Goal: Task Accomplishment & Management: Use online tool/utility

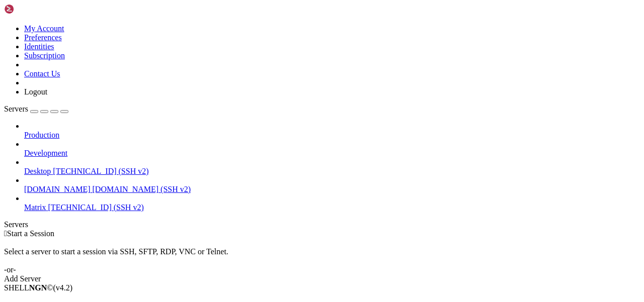
click at [58, 203] on span "[TECHNICAL_ID] (SSH v2)" at bounding box center [96, 207] width 96 height 9
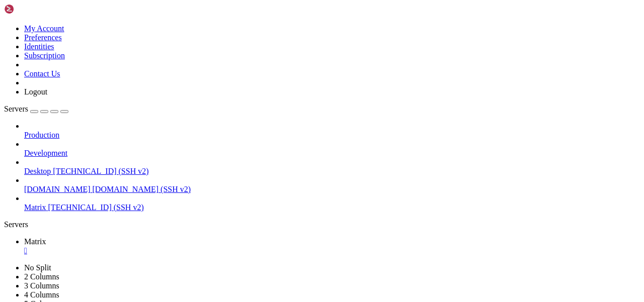
scroll to position [42, 0]
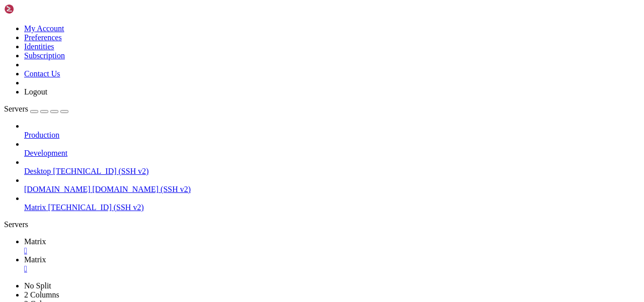
type input "/home/mau/tmp/maubot-llm/maubot_llm"
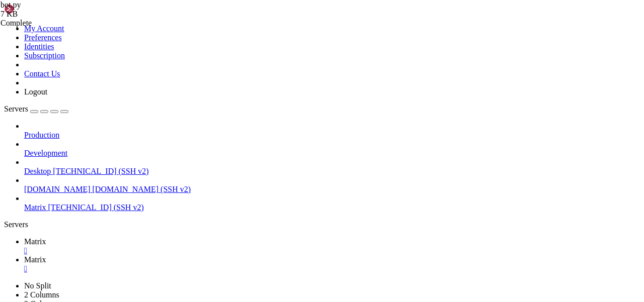
type textarea "if evt.sender == "@cleaner:[DOMAIN_NAME]":"
click at [46, 237] on span "Matrix" at bounding box center [35, 241] width 22 height 9
click at [46, 256] on span "Matrix" at bounding box center [35, 260] width 22 height 9
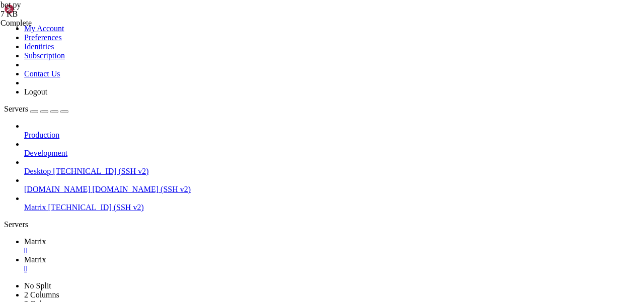
drag, startPoint x: 269, startPoint y: 71, endPoint x: 245, endPoint y: 71, distance: 24.1
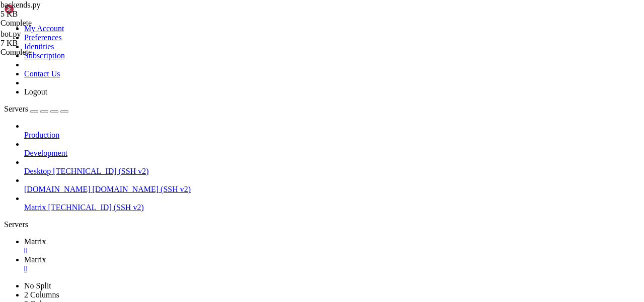
drag, startPoint x: 284, startPoint y: 249, endPoint x: 189, endPoint y: 249, distance: 95.6
type textarea "choice = respbody["choices"][0]"
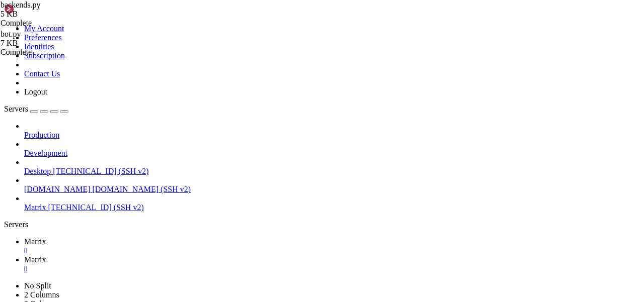
paste textarea "respbody"
drag, startPoint x: 238, startPoint y: 271, endPoint x: 219, endPoint y: 271, distance: 19.1
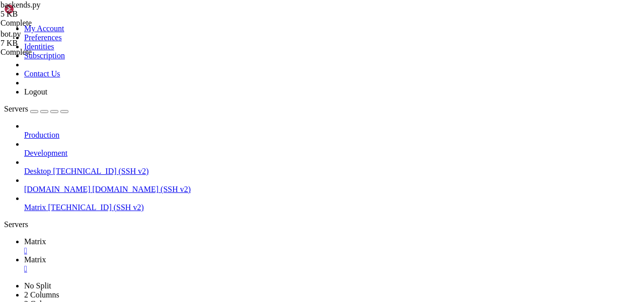
paste textarea "respbody"
type textarea "model=respbody.get("model", None)"
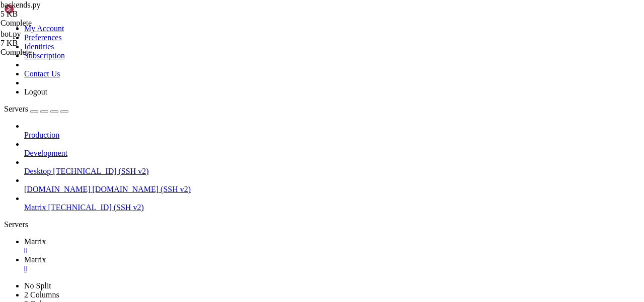
click at [24, 237] on icon at bounding box center [24, 241] width 0 height 9
click at [46, 256] on span "Matrix" at bounding box center [35, 260] width 22 height 9
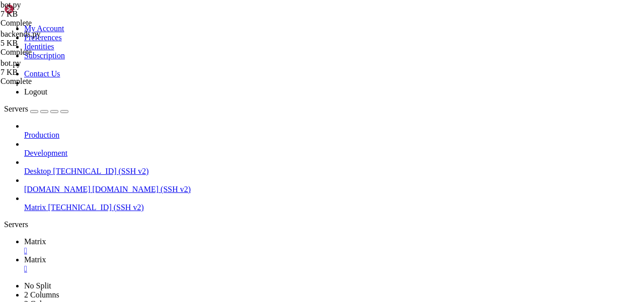
scroll to position [737, 0]
drag, startPoint x: 192, startPoint y: 209, endPoint x: 186, endPoint y: 170, distance: 39.7
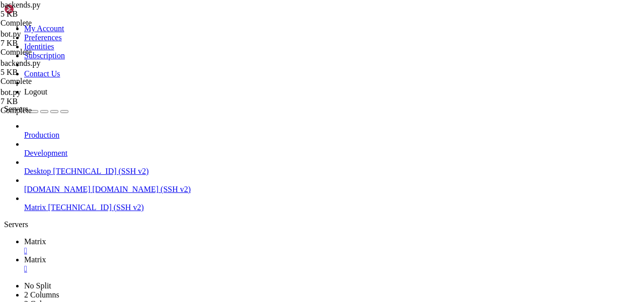
drag, startPoint x: 194, startPoint y: 280, endPoint x: 189, endPoint y: 245, distance: 36.1
type textarea ")"
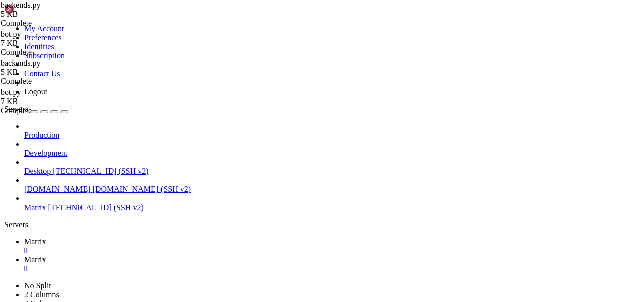
click at [24, 237] on icon at bounding box center [24, 241] width 0 height 9
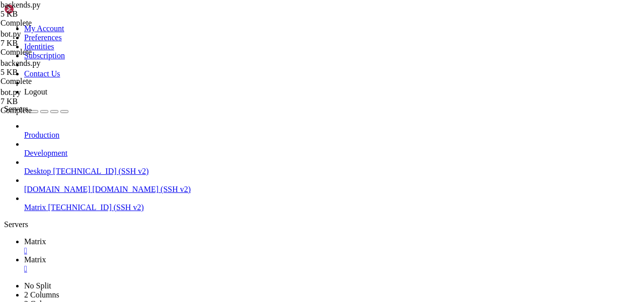
click at [46, 256] on span "Matrix" at bounding box center [35, 260] width 22 height 9
type input "/home/mau/tmp"
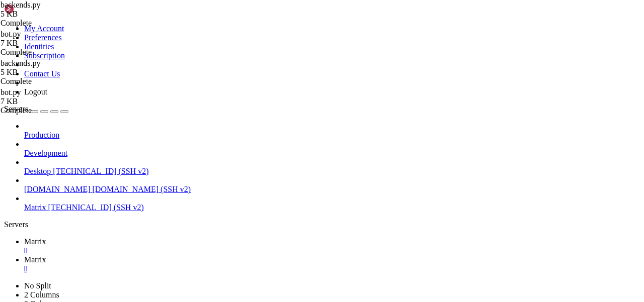
click at [46, 256] on span "Matrix" at bounding box center [35, 260] width 22 height 9
click at [142, 237] on link "Matrix " at bounding box center [332, 246] width 616 height 18
click at [24, 256] on icon at bounding box center [24, 260] width 0 height 9
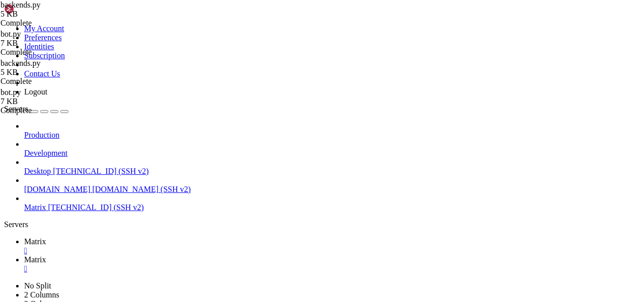
drag, startPoint x: 212, startPoint y: 79, endPoint x: 145, endPoint y: 62, distance: 69.1
drag, startPoint x: 289, startPoint y: 111, endPoint x: 206, endPoint y: 111, distance: 83.0
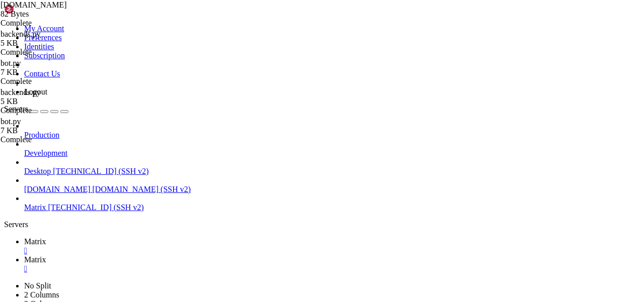
scroll to position [0, 10]
drag, startPoint x: 293, startPoint y: 72, endPoint x: 236, endPoint y: 72, distance: 56.9
paste textarea "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"
drag, startPoint x: 225, startPoint y: 84, endPoint x: 187, endPoint y: 84, distance: 38.2
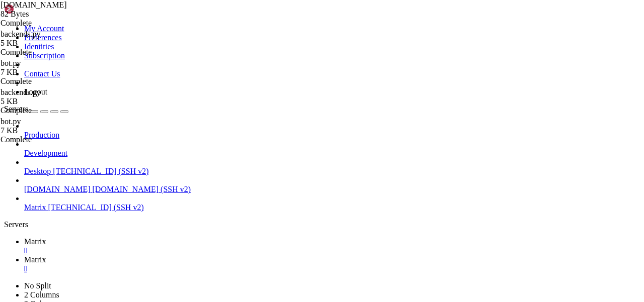
paste textarea "deepseek/deepseek-chat-v3.1:free"
type textarea ""model": "deepseek/deepseek-chat-v3.1:free","
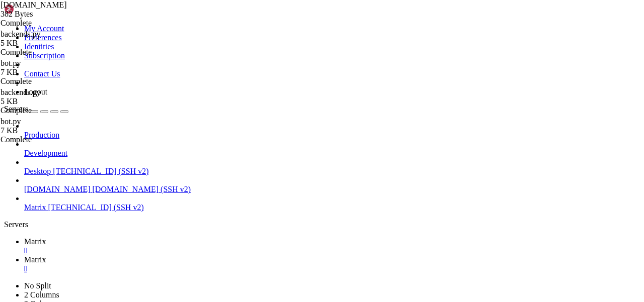
click at [46, 237] on span "Matrix" at bounding box center [35, 241] width 22 height 9
click at [194, 256] on link "Matrix " at bounding box center [332, 265] width 616 height 18
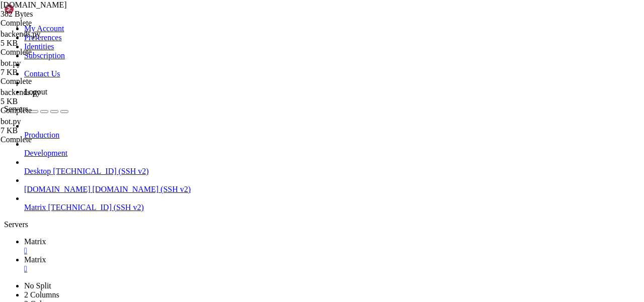
click at [24, 237] on icon at bounding box center [24, 241] width 0 height 9
click at [46, 256] on span "Matrix" at bounding box center [35, 260] width 22 height 9
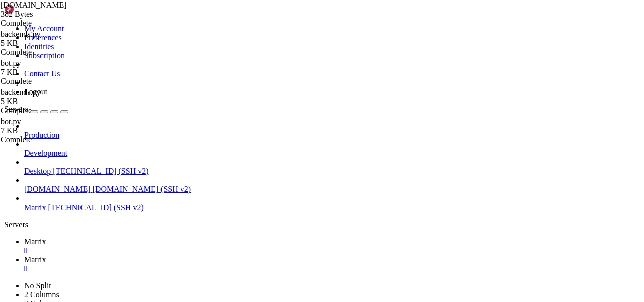
type input "/home/mau/tmp/maubot-llm/maubot_llm"
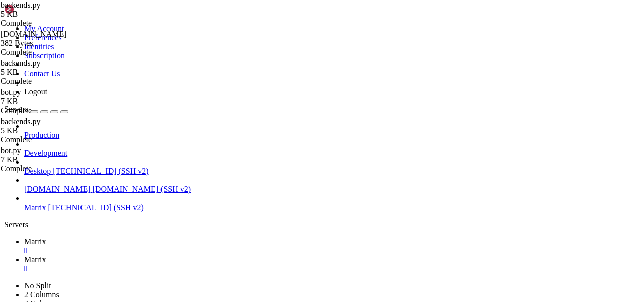
scroll to position [0, 0]
type textarea "reqbody = {"messages": context}"
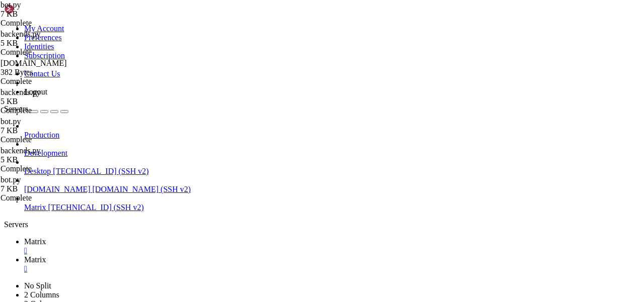
scroll to position [571, 0]
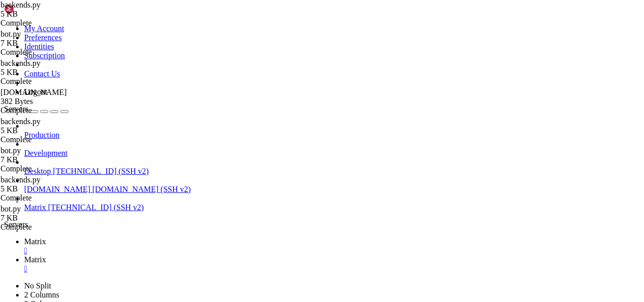
click at [46, 237] on span "Matrix" at bounding box center [35, 241] width 22 height 9
click at [46, 256] on span "Matrix" at bounding box center [35, 260] width 22 height 9
type textarea "respbody = await resp.json()"
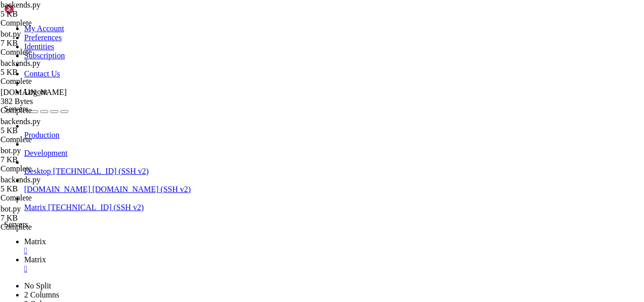
scroll to position [0, 3]
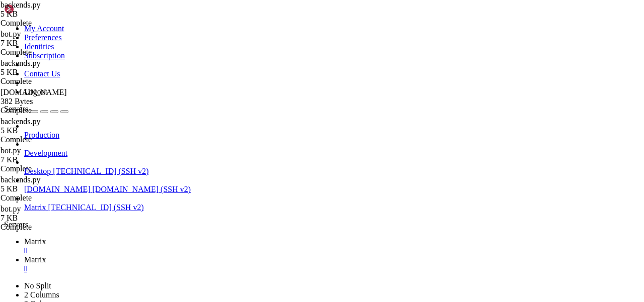
scroll to position [0, 9]
type textarea "if "choices" not in respbody:"
drag, startPoint x: 194, startPoint y: 277, endPoint x: 191, endPoint y: 256, distance: 21.3
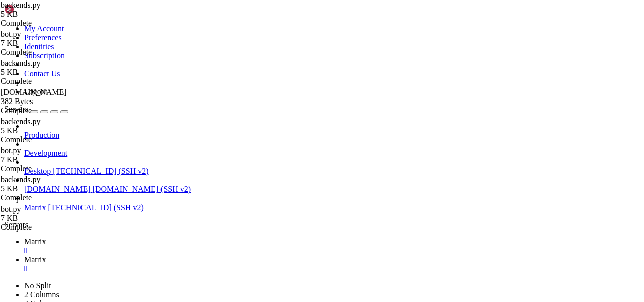
type textarea "return ChatCompletion( message=choice["message"],"
paste textarea ")"
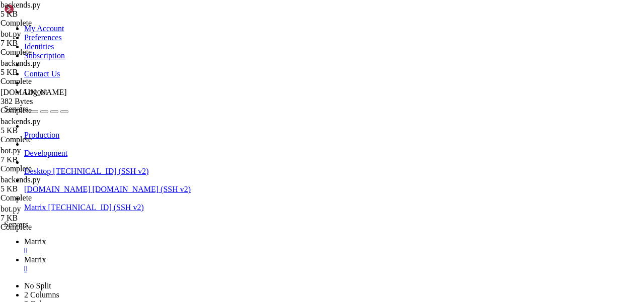
drag, startPoint x: 316, startPoint y: 257, endPoint x: 203, endPoint y: 257, distance: 112.7
drag, startPoint x: 287, startPoint y: 255, endPoint x: 247, endPoint y: 255, distance: 40.2
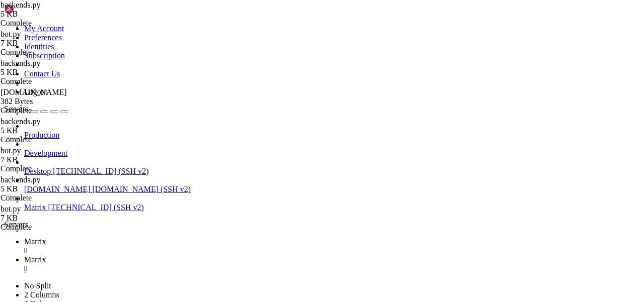
drag, startPoint x: 296, startPoint y: 262, endPoint x: 221, endPoint y: 262, distance: 75.0
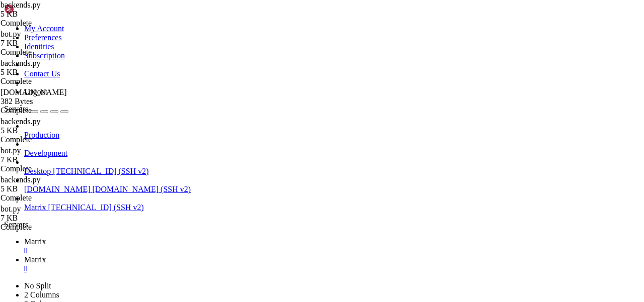
drag, startPoint x: 304, startPoint y: 262, endPoint x: 222, endPoint y: 262, distance: 82.0
drag, startPoint x: 251, startPoint y: 249, endPoint x: 241, endPoint y: 249, distance: 10.1
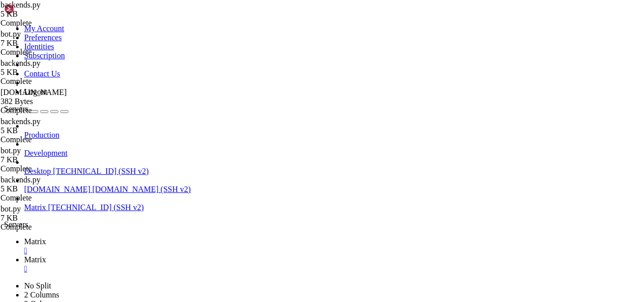
drag, startPoint x: 245, startPoint y: 250, endPoint x: 230, endPoint y: 250, distance: 15.1
drag, startPoint x: 244, startPoint y: 249, endPoint x: 228, endPoint y: 249, distance: 15.6
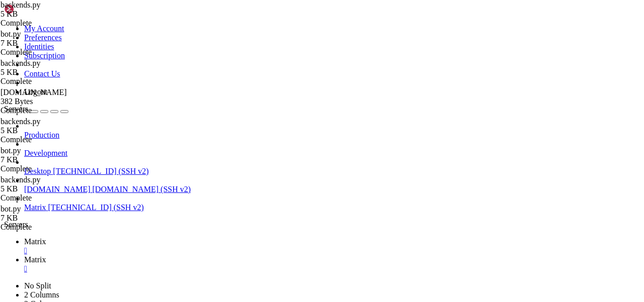
type textarea ")"
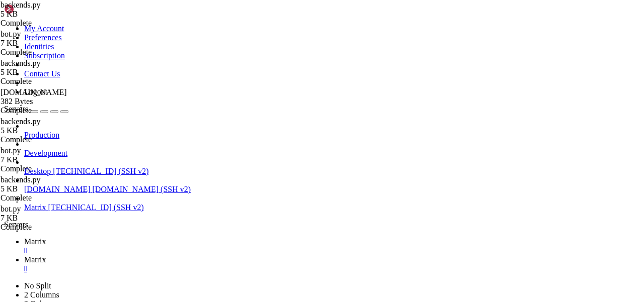
scroll to position [0, 4]
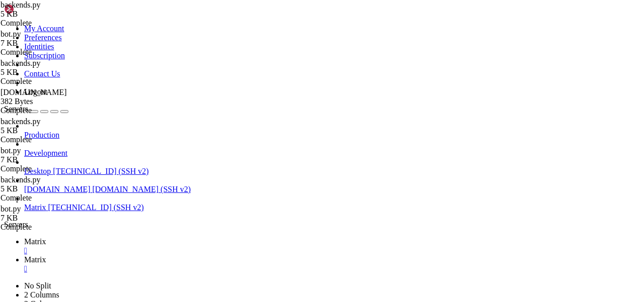
scroll to position [0, 4]
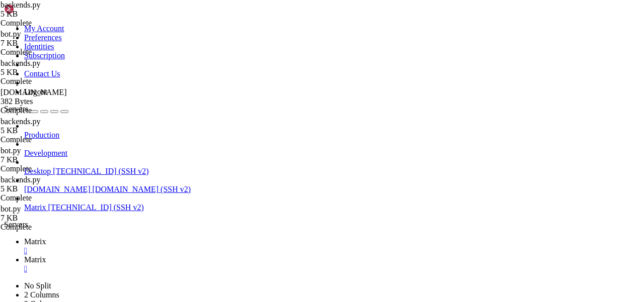
type textarea ")"
click at [46, 237] on span "Matrix" at bounding box center [35, 241] width 22 height 9
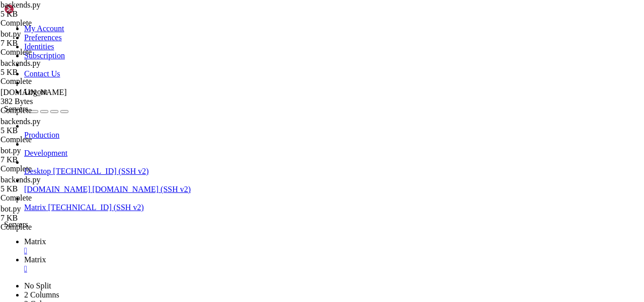
click at [46, 256] on span "Matrix" at bounding box center [35, 260] width 22 height 9
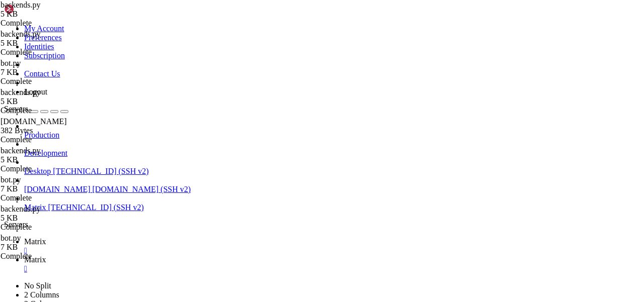
scroll to position [598, 0]
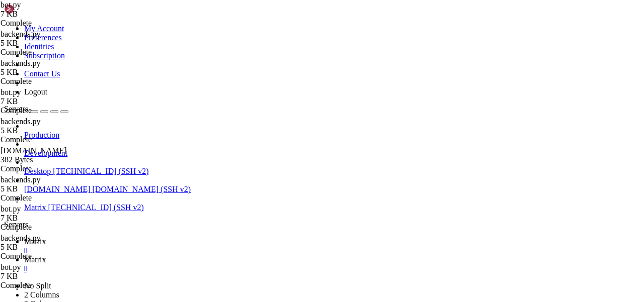
scroll to position [831, 0]
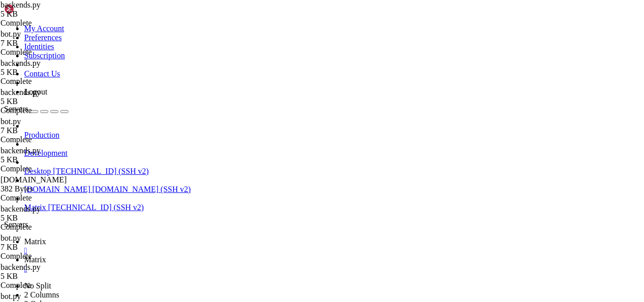
scroll to position [0, 0]
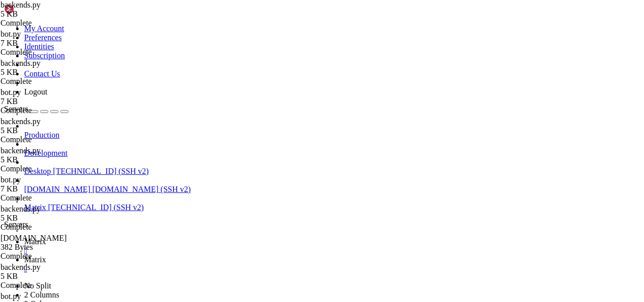
scroll to position [598, 0]
type textarea "message["content"]="Отвали, я сплю","
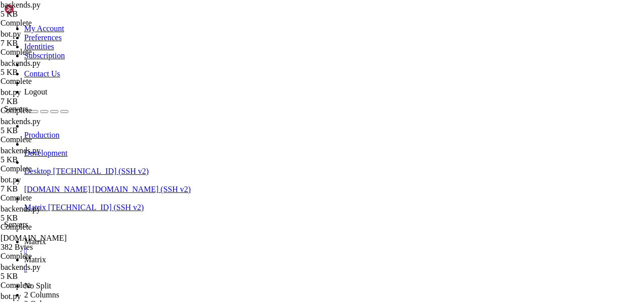
click at [46, 237] on span "Matrix" at bounding box center [35, 241] width 22 height 9
click at [46, 256] on span "Matrix" at bounding box center [35, 260] width 22 height 9
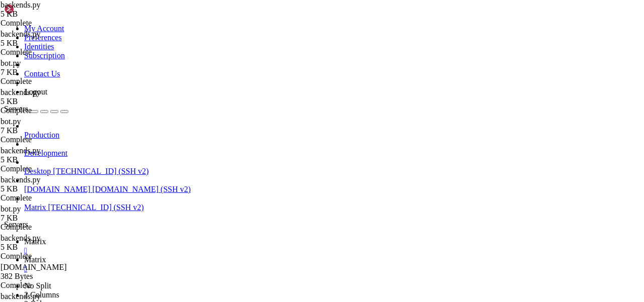
scroll to position [598, 0]
type textarea "message["content"]=="Отвали, я сплю","
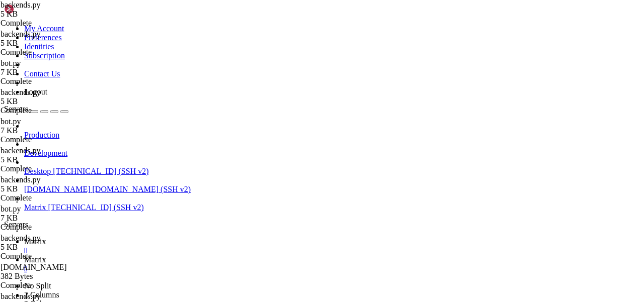
click at [24, 237] on icon at bounding box center [24, 241] width 0 height 9
click at [198, 256] on link "Matrix " at bounding box center [332, 265] width 616 height 18
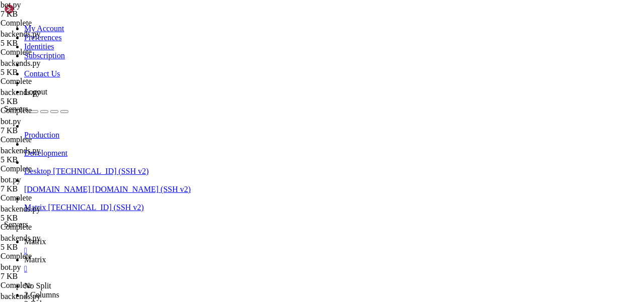
drag, startPoint x: 196, startPoint y: 177, endPoint x: 222, endPoint y: 177, distance: 26.2
type textarea "await evt.reply(msg)"
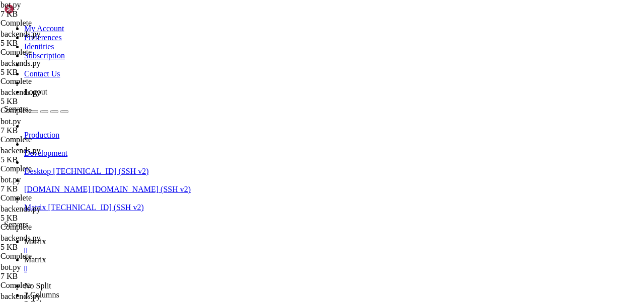
drag, startPoint x: 196, startPoint y: 233, endPoint x: 223, endPoint y: 233, distance: 27.2
drag, startPoint x: 240, startPoint y: 138, endPoint x: 178, endPoint y: 138, distance: 61.9
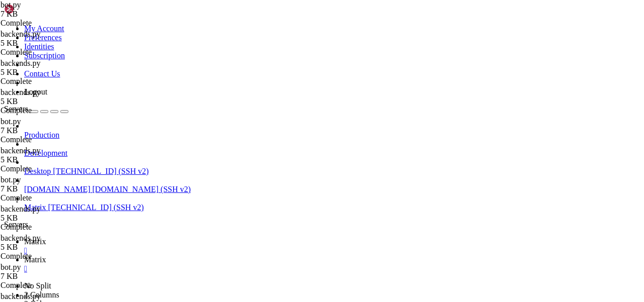
drag, startPoint x: 206, startPoint y: 233, endPoint x: 201, endPoint y: 221, distance: 12.9
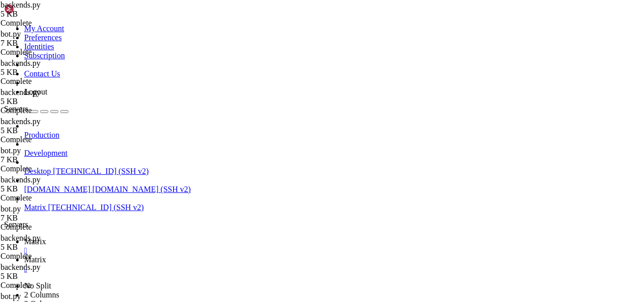
type textarea "finish_reason="stop", model="""
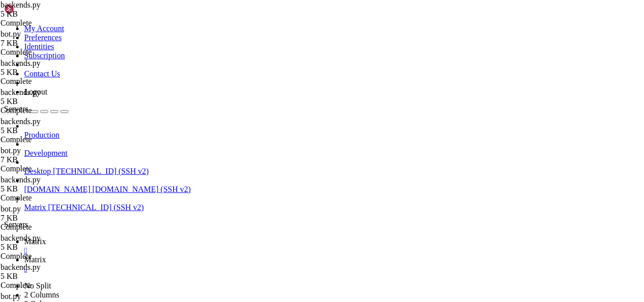
drag, startPoint x: 269, startPoint y: 226, endPoint x: 203, endPoint y: 226, distance: 65.9
type textarea "return ChatCompletion("
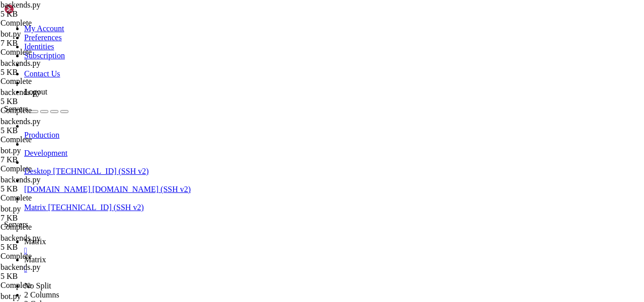
drag, startPoint x: 179, startPoint y: 223, endPoint x: 148, endPoint y: 223, distance: 30.7
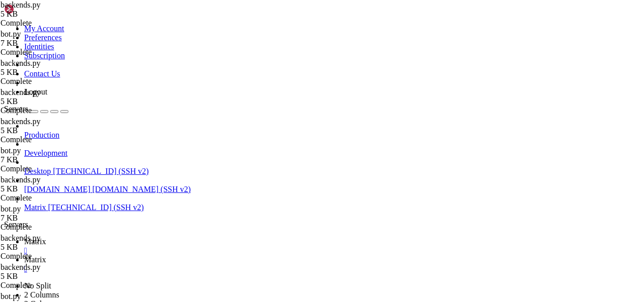
drag, startPoint x: 258, startPoint y: 231, endPoint x: 222, endPoint y: 231, distance: 35.7
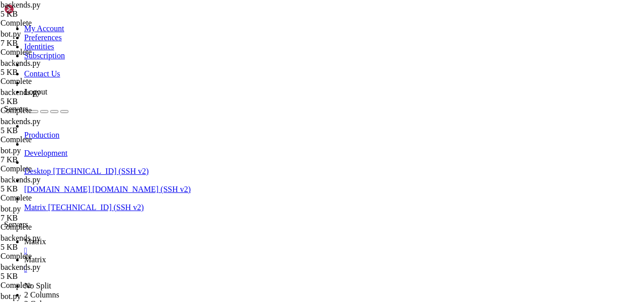
type textarea "message="Отвали, я сплю","
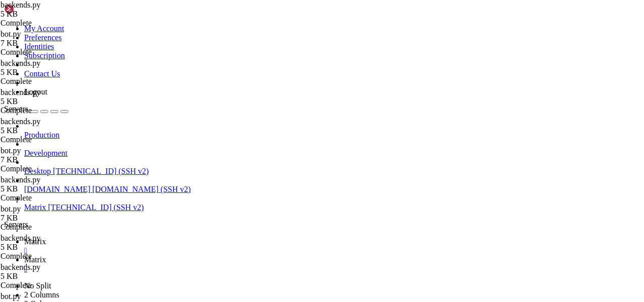
scroll to position [574, 0]
drag, startPoint x: 190, startPoint y: 243, endPoint x: 144, endPoint y: 243, distance: 45.8
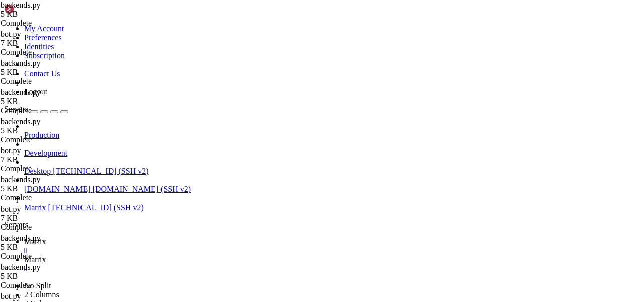
drag, startPoint x: 290, startPoint y: 235, endPoint x: 225, endPoint y: 235, distance: 64.4
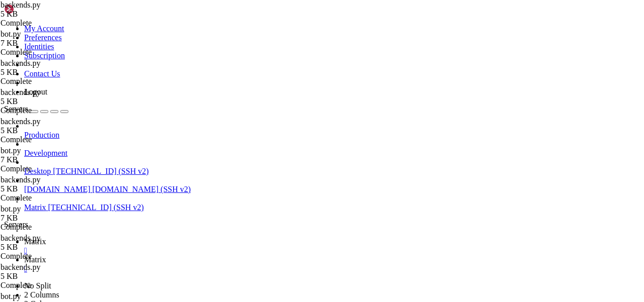
scroll to position [0, 6]
type textarea "message="""
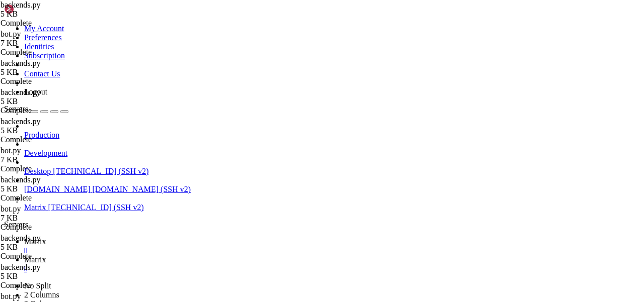
type textarea "msg="Отвали, я сплю""
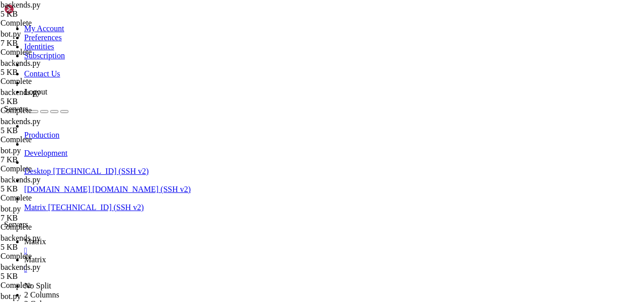
click at [138, 237] on link "Matrix " at bounding box center [332, 246] width 616 height 18
click at [46, 256] on span "Matrix" at bounding box center [35, 260] width 22 height 9
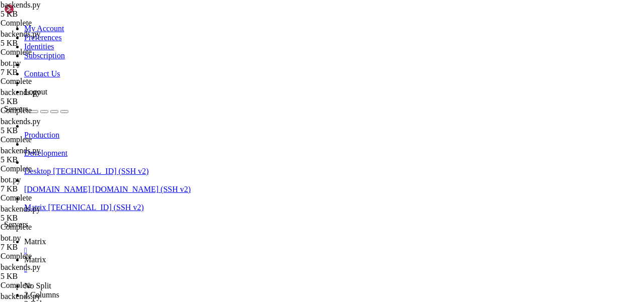
scroll to position [580, 0]
